Goal: Task Accomplishment & Management: Complete application form

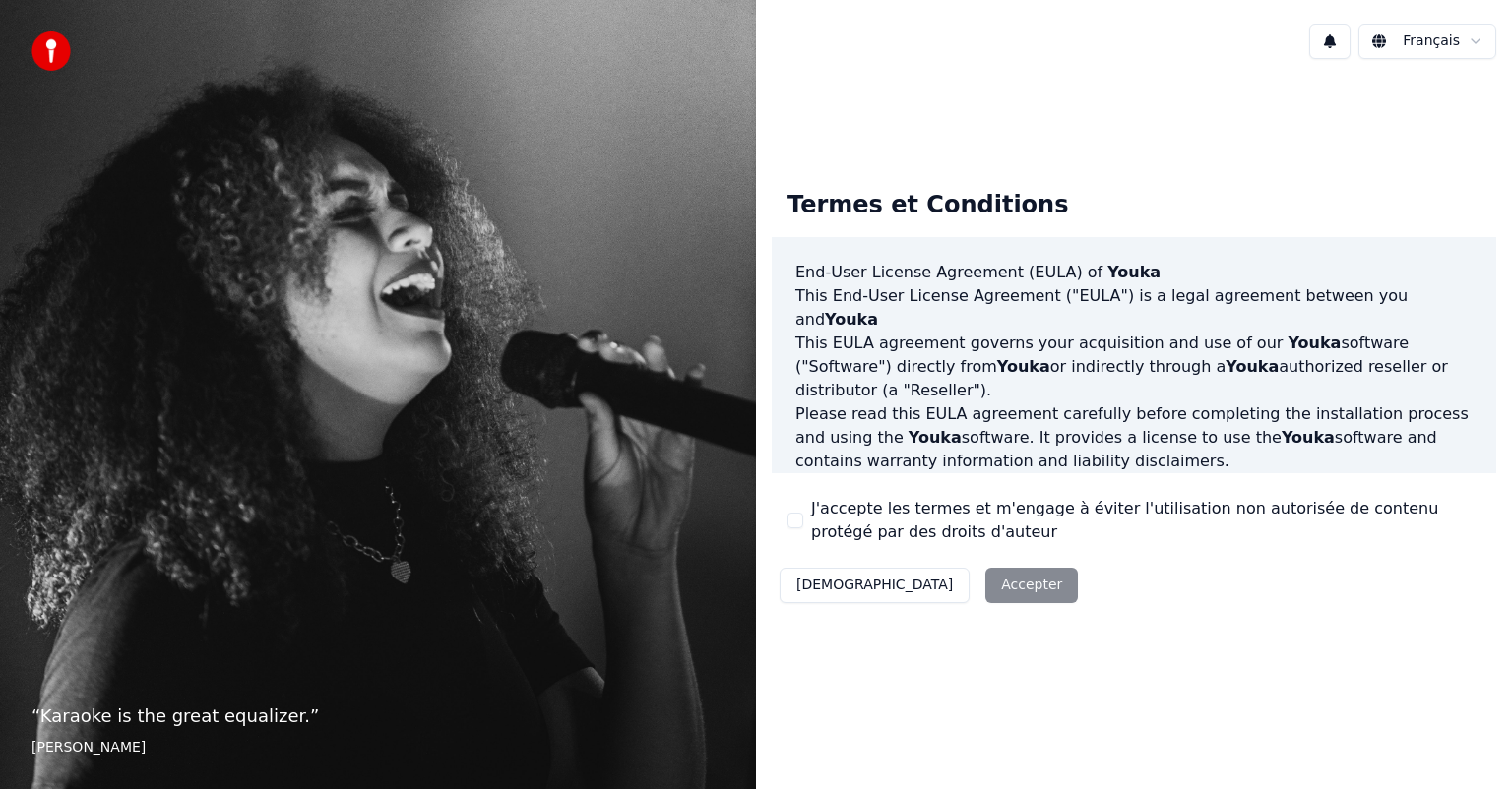
click at [925, 583] on div "Décliner Accepter" at bounding box center [929, 585] width 314 height 51
click at [897, 595] on div "Décliner Accepter" at bounding box center [929, 585] width 314 height 51
click at [802, 577] on button "[DEMOGRAPHIC_DATA]" at bounding box center [874, 586] width 190 height 36
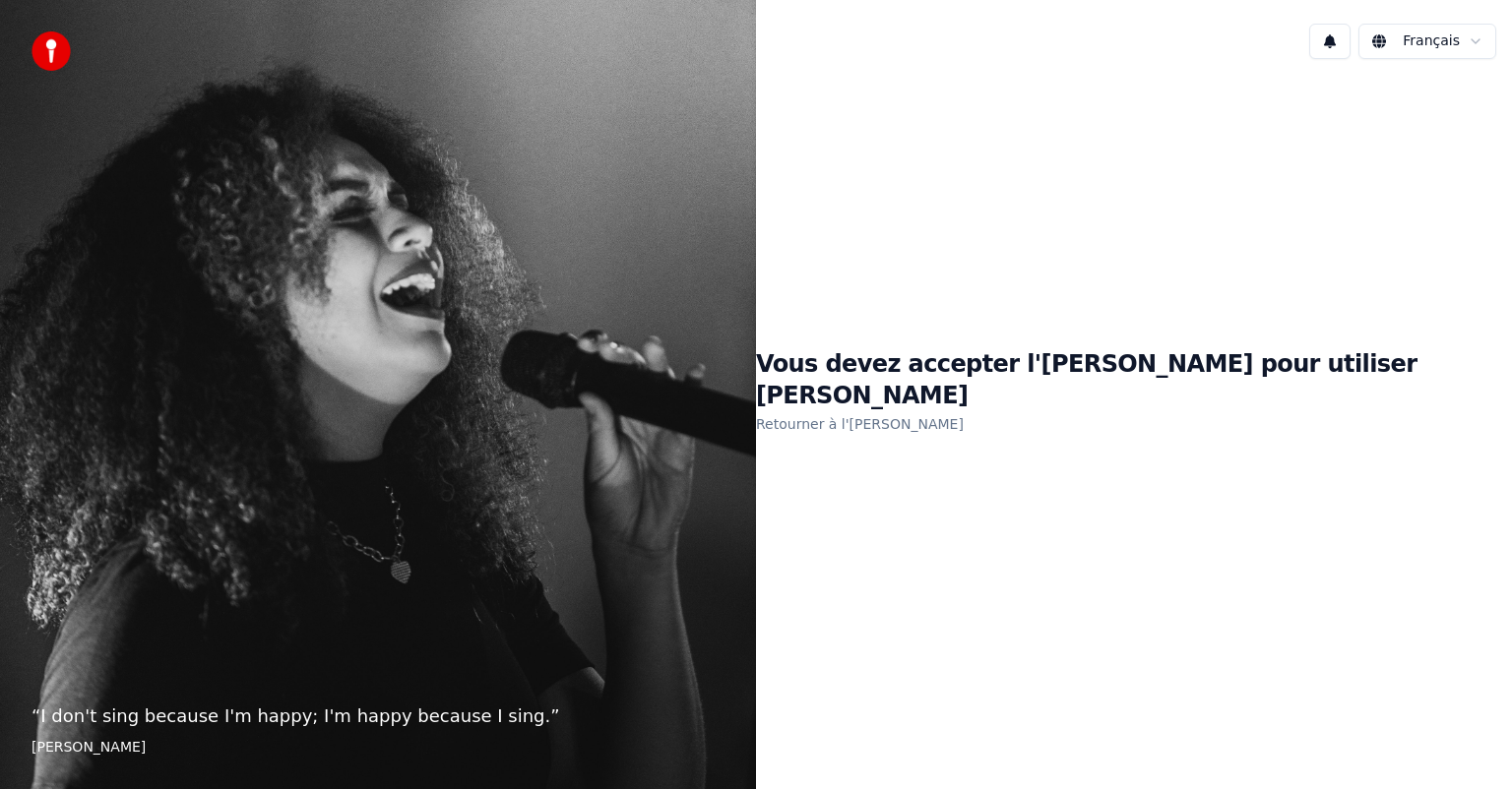
click at [1024, 386] on h1 "Vous devez accepter l'EULA pour utiliser Youka" at bounding box center [1134, 380] width 756 height 63
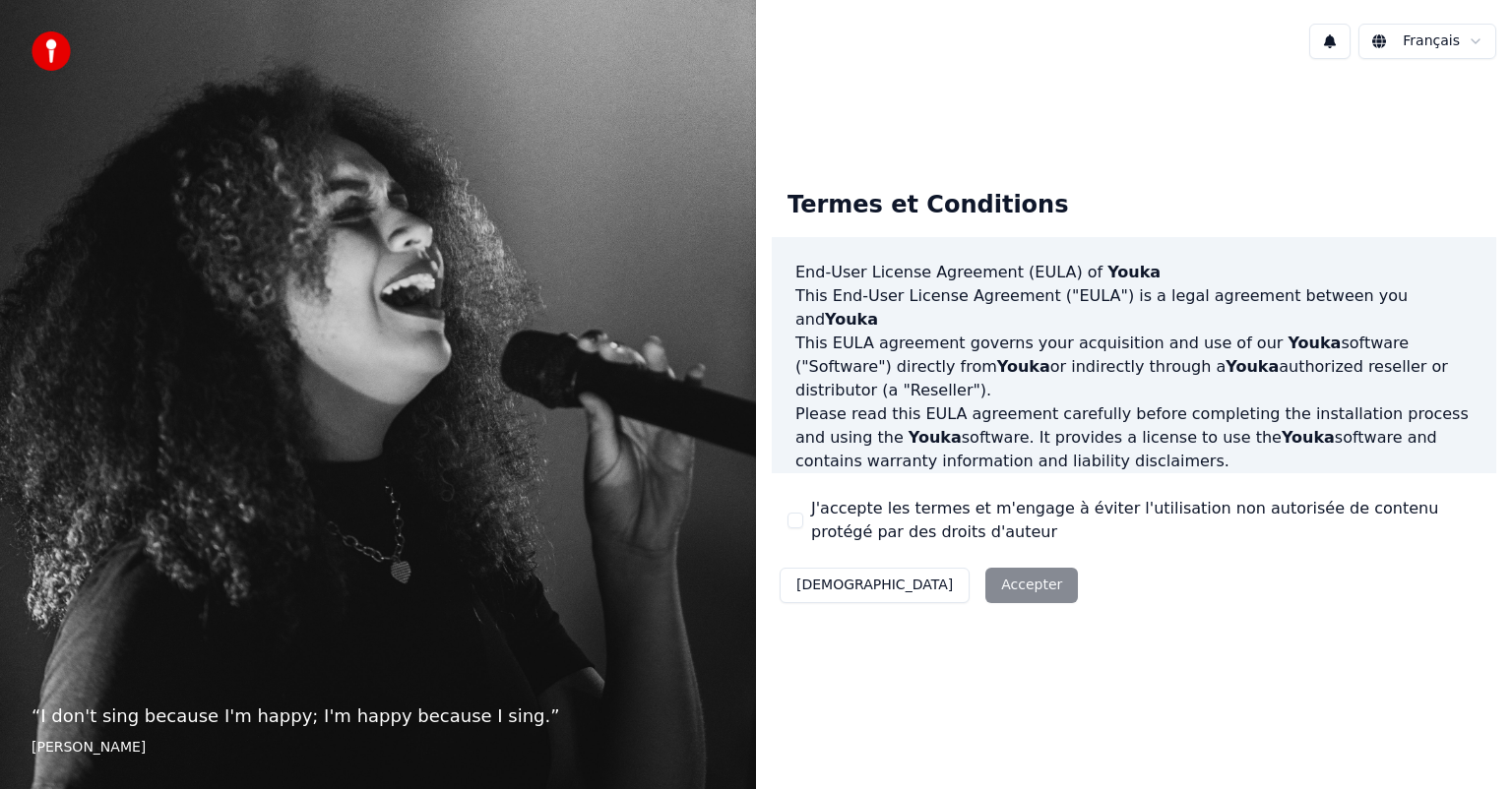
click at [798, 524] on button "J'accepte les termes et m'engage à éviter l'utilisation non autorisée de conten…" at bounding box center [795, 520] width 16 height 16
click at [985, 591] on button "Accepter" at bounding box center [1031, 586] width 93 height 36
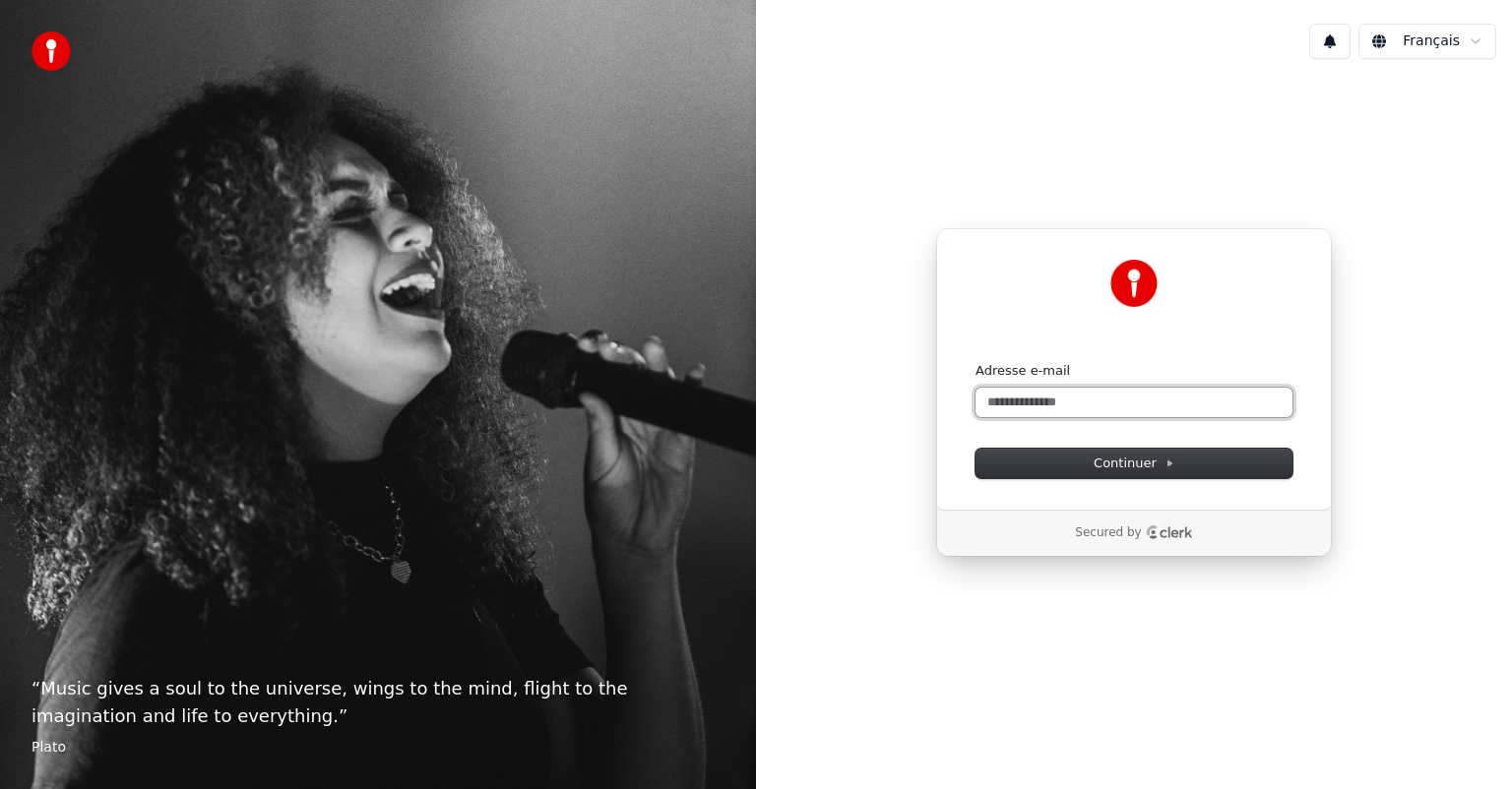
click at [1125, 404] on input "Adresse e-mail" at bounding box center [1133, 403] width 317 height 30
click at [1157, 471] on span "Continuer" at bounding box center [1133, 464] width 81 height 18
